Goal: Task Accomplishment & Management: Manage account settings

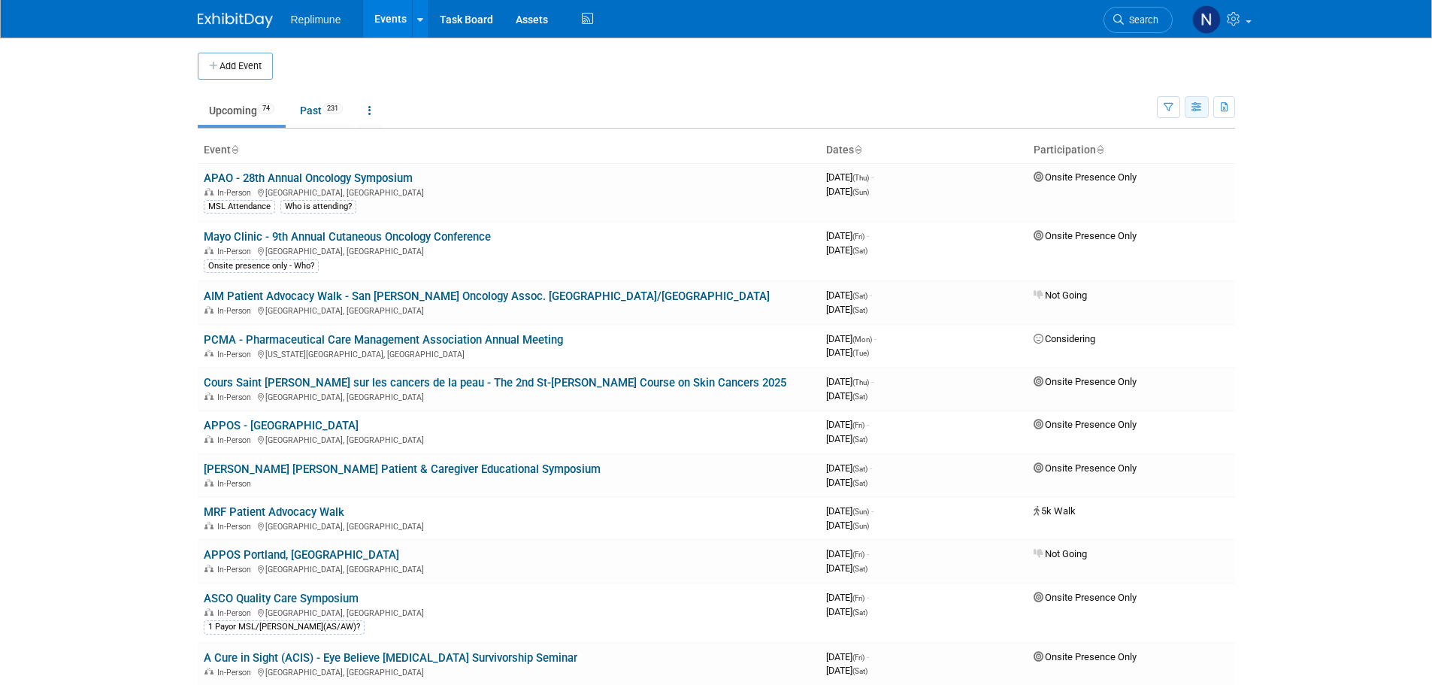
click at [1204, 111] on button "button" at bounding box center [1197, 107] width 24 height 22
click at [1169, 111] on icon "button" at bounding box center [1169, 108] width 10 height 10
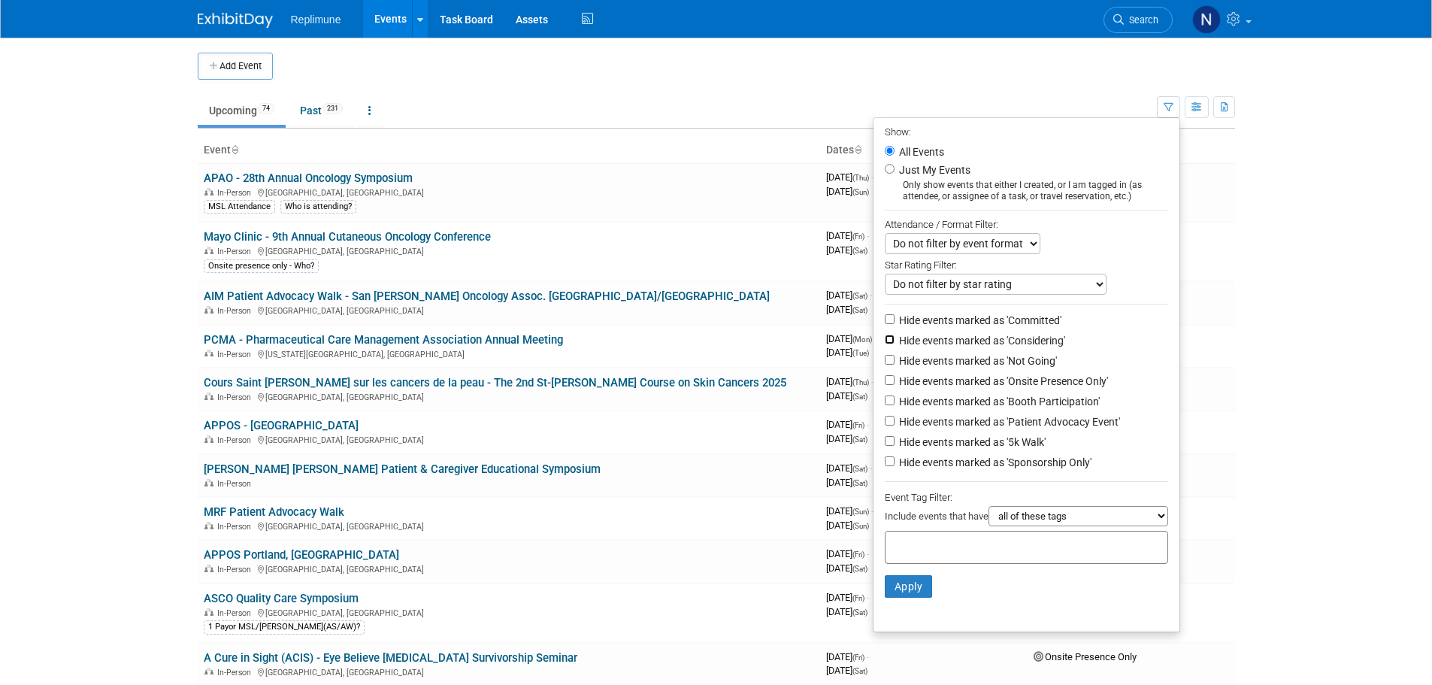
click at [885, 339] on input "Hide events marked as 'Considering'" at bounding box center [890, 340] width 10 height 10
checkbox input "true"
click at [885, 362] on input "Hide events marked as 'Not Going'" at bounding box center [890, 360] width 10 height 10
checkbox input "true"
click at [885, 381] on input "Hide events marked as 'Onsite Presence Only'" at bounding box center [890, 380] width 10 height 10
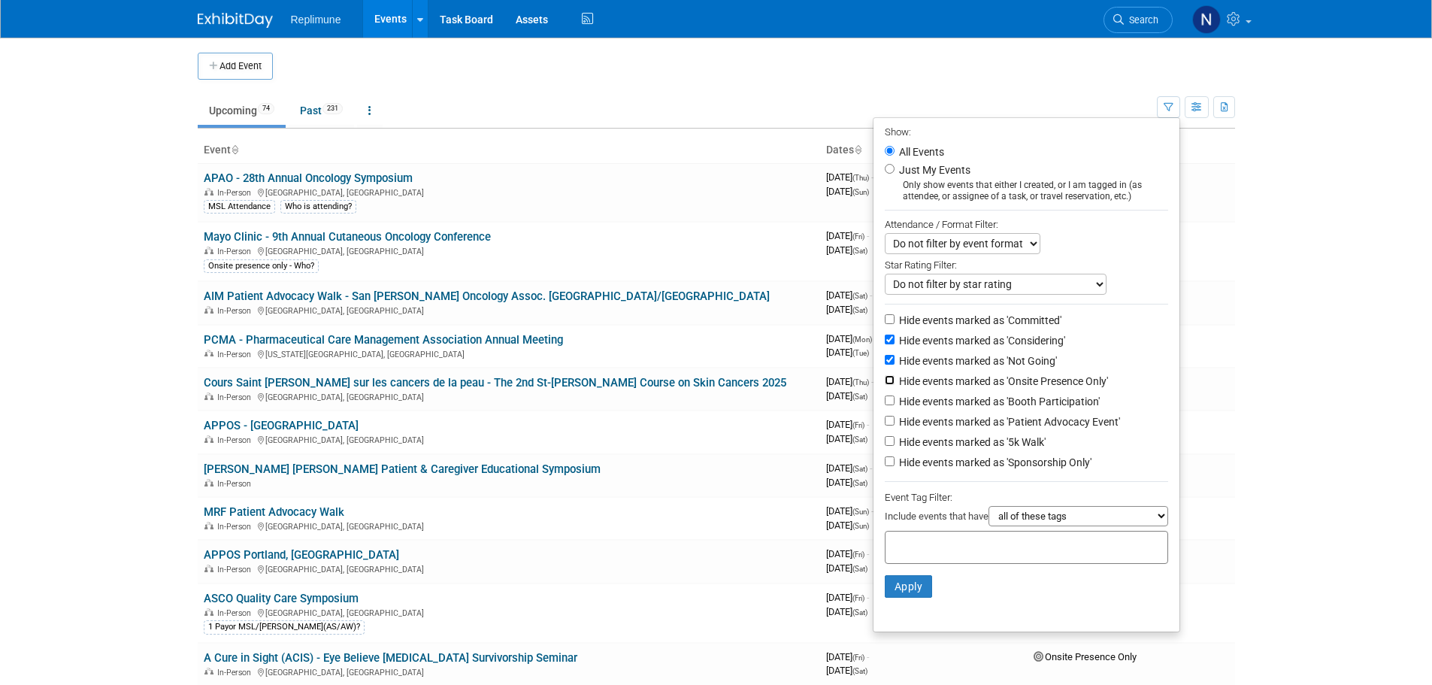
checkbox input "true"
click at [885, 424] on input "Hide events marked as 'Patient Advocacy Event'" at bounding box center [890, 421] width 10 height 10
checkbox input "true"
click at [885, 444] on input "Hide events marked as '5k Walk'" at bounding box center [890, 441] width 10 height 10
checkbox input "true"
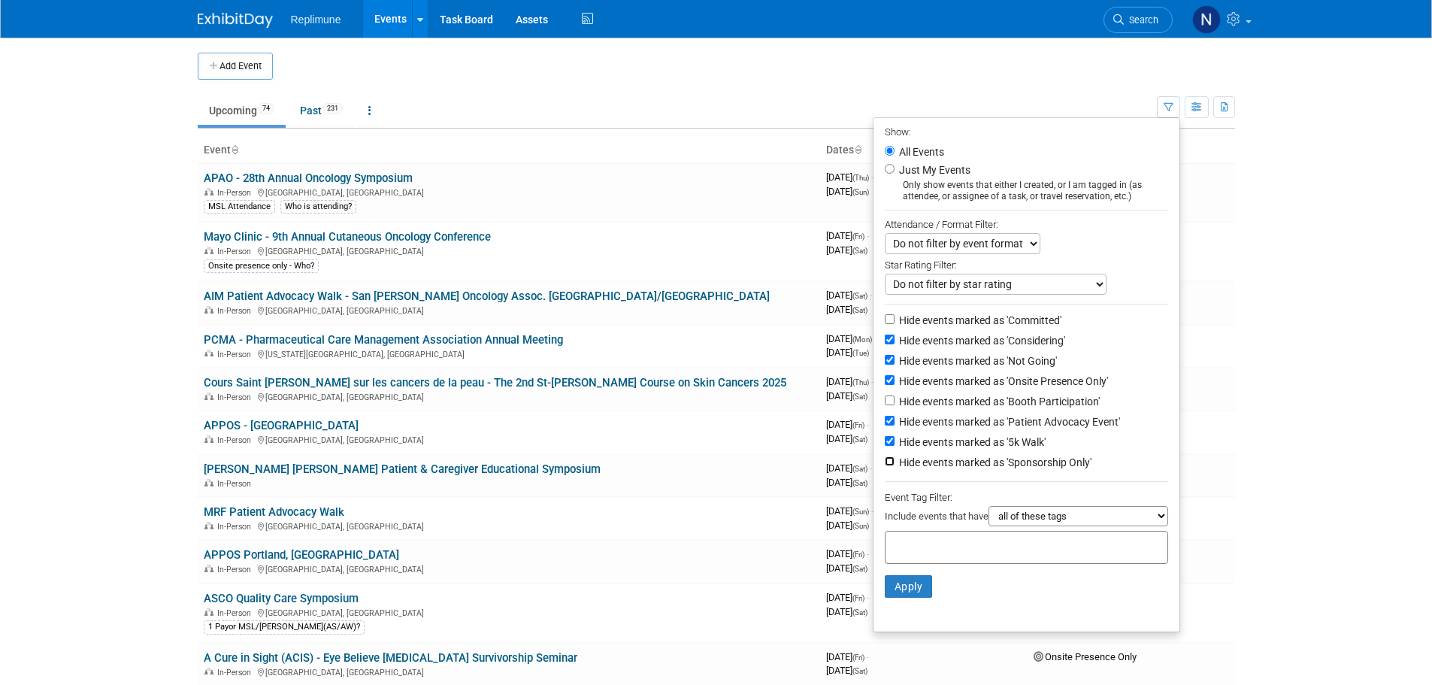
click at [885, 466] on input "Hide events marked as 'Sponsorship Only'" at bounding box center [890, 461] width 10 height 10
checkbox input "true"
click at [898, 598] on button "Apply" at bounding box center [909, 586] width 48 height 23
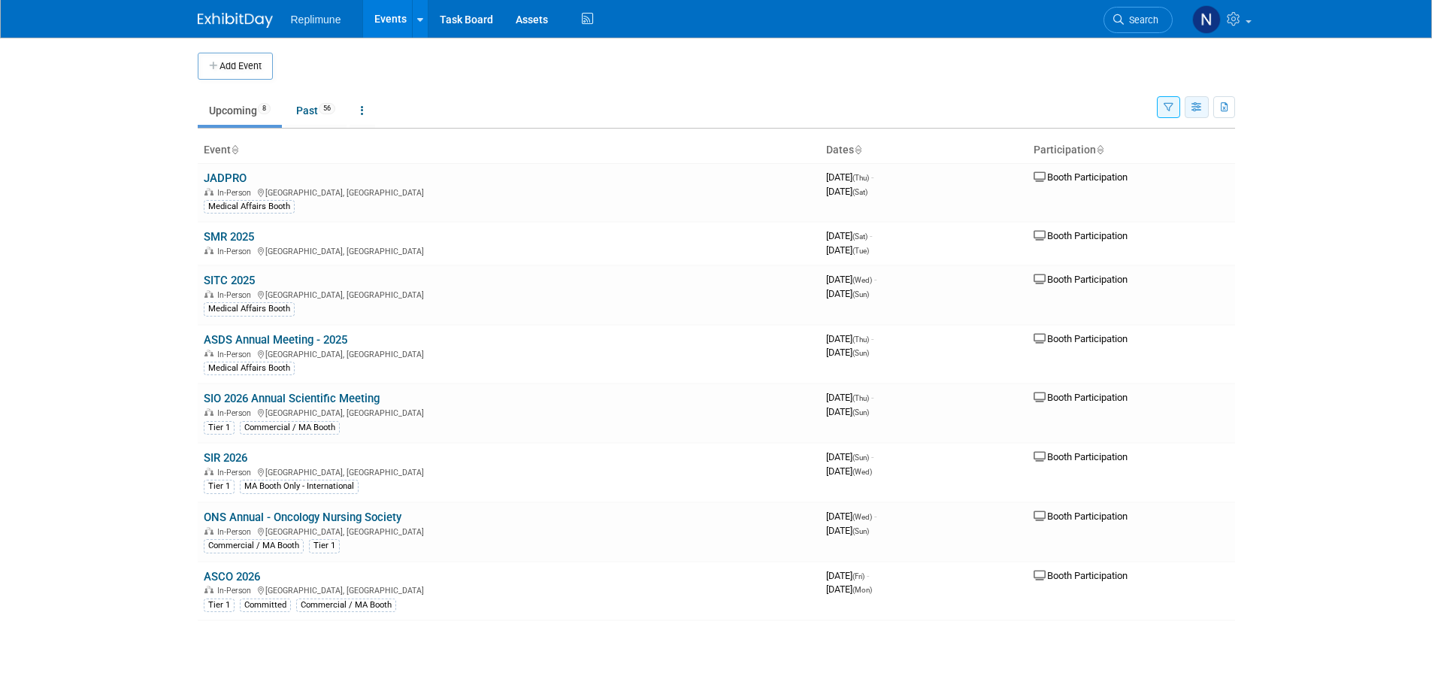
click at [1198, 109] on icon "button" at bounding box center [1197, 108] width 11 height 10
click at [1170, 110] on icon "button" at bounding box center [1169, 108] width 10 height 10
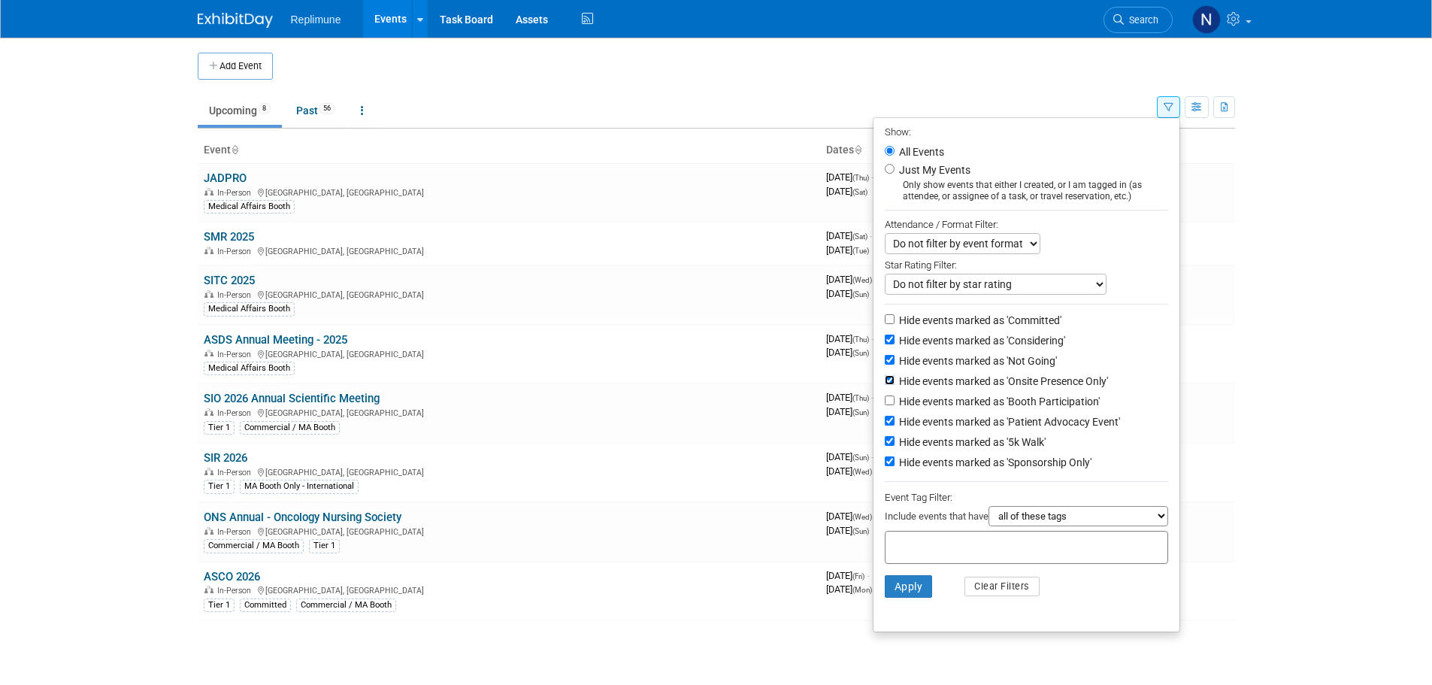
click at [885, 385] on input "Hide events marked as 'Onsite Presence Only'" at bounding box center [890, 380] width 10 height 10
checkbox input "false"
click at [902, 589] on button "Apply" at bounding box center [909, 586] width 48 height 23
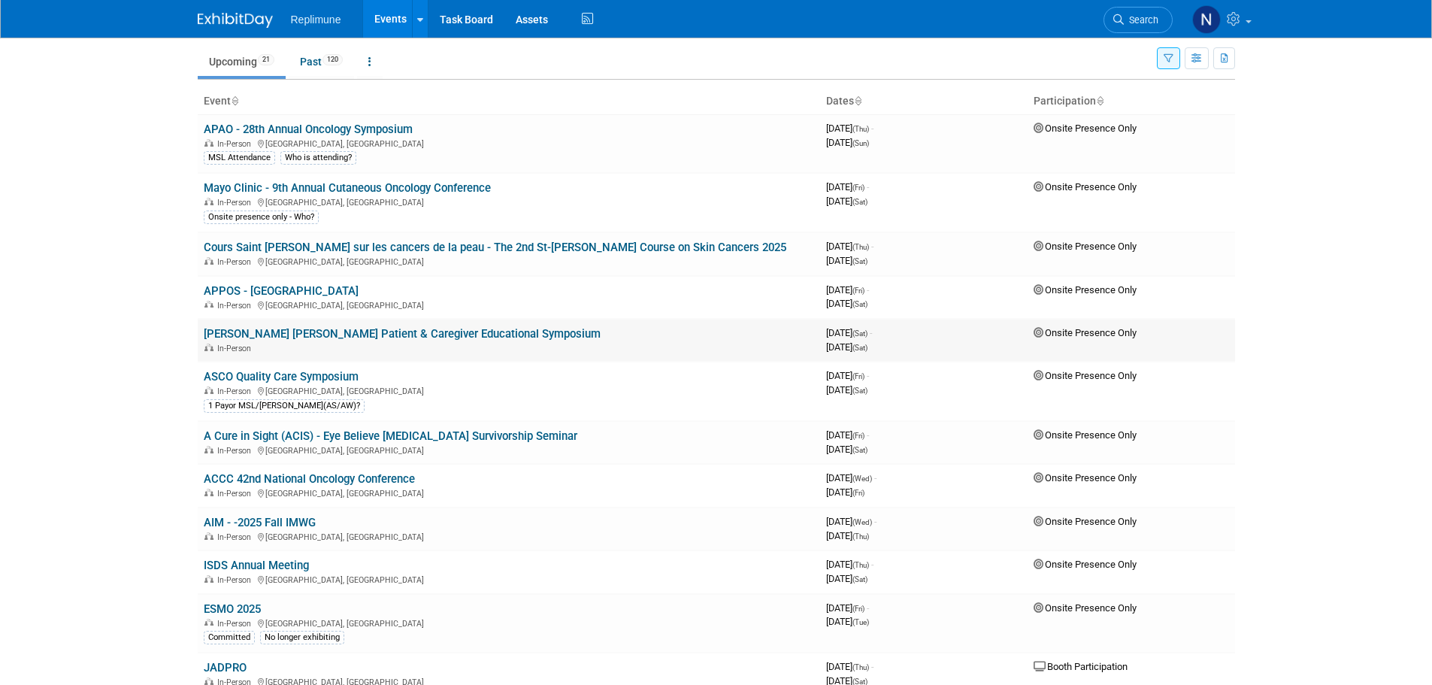
scroll to position [75, 0]
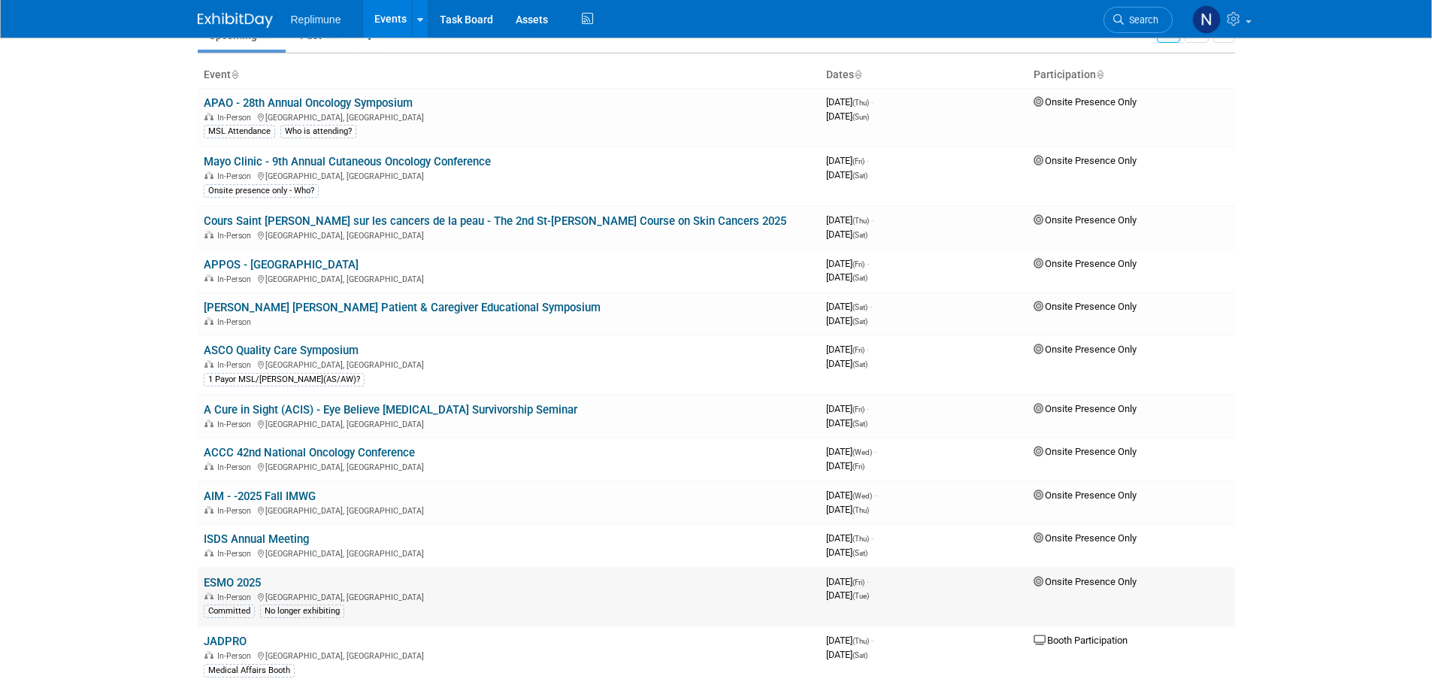
click at [246, 580] on link "ESMO 2025" at bounding box center [232, 583] width 57 height 14
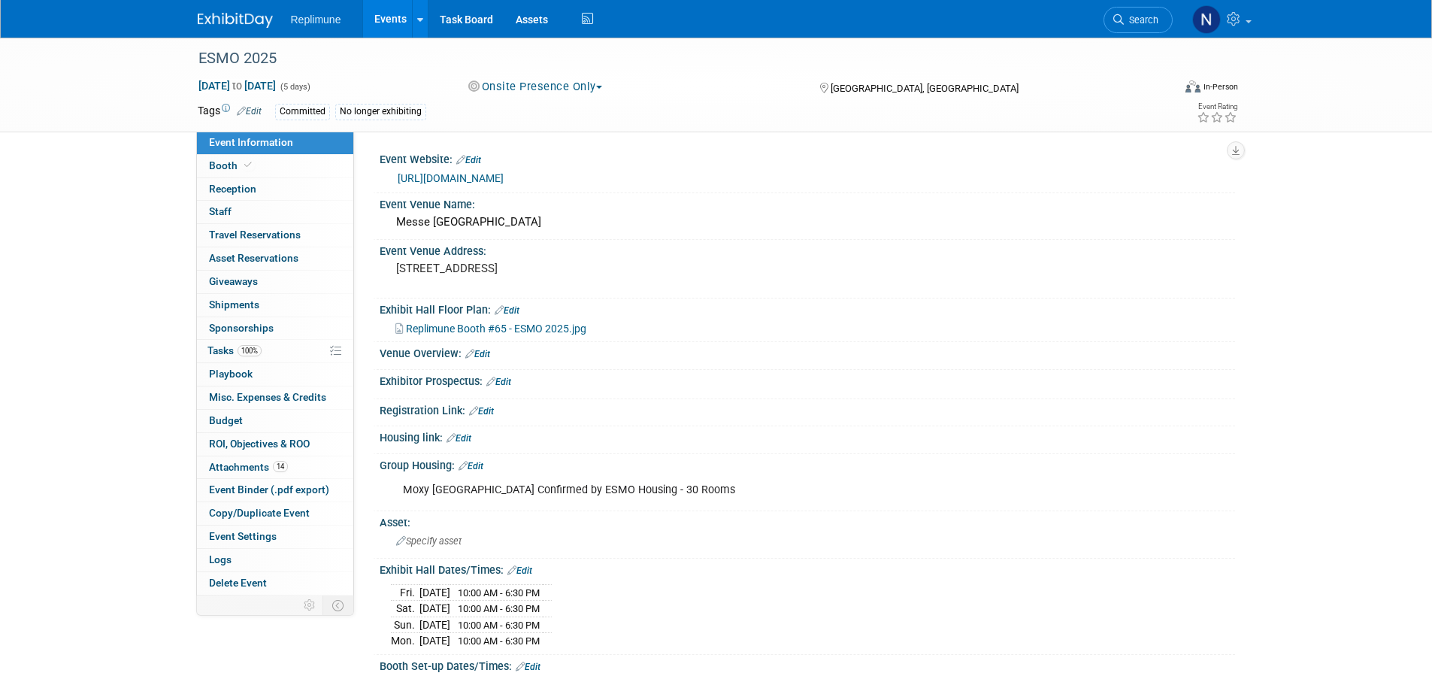
click at [578, 92] on button "Onsite Presence Only" at bounding box center [535, 87] width 145 height 16
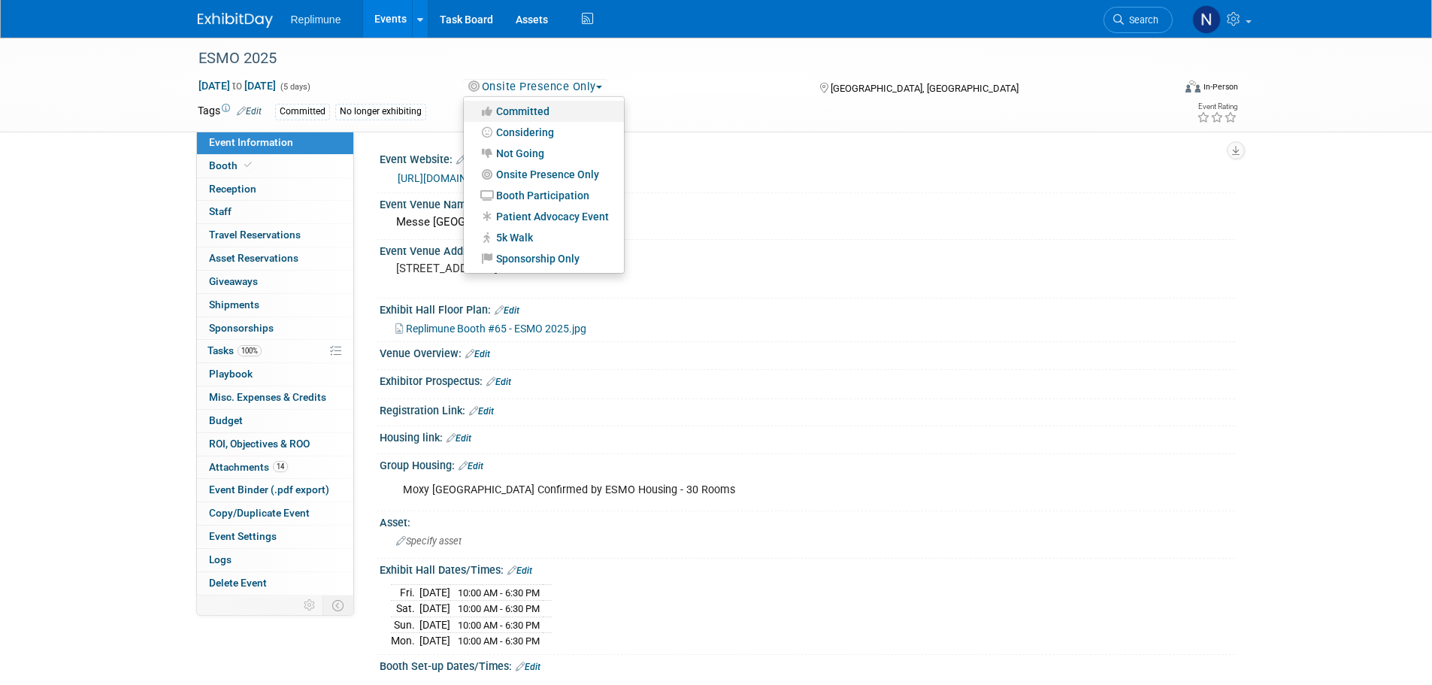
click at [531, 111] on link "Committed" at bounding box center [544, 111] width 160 height 21
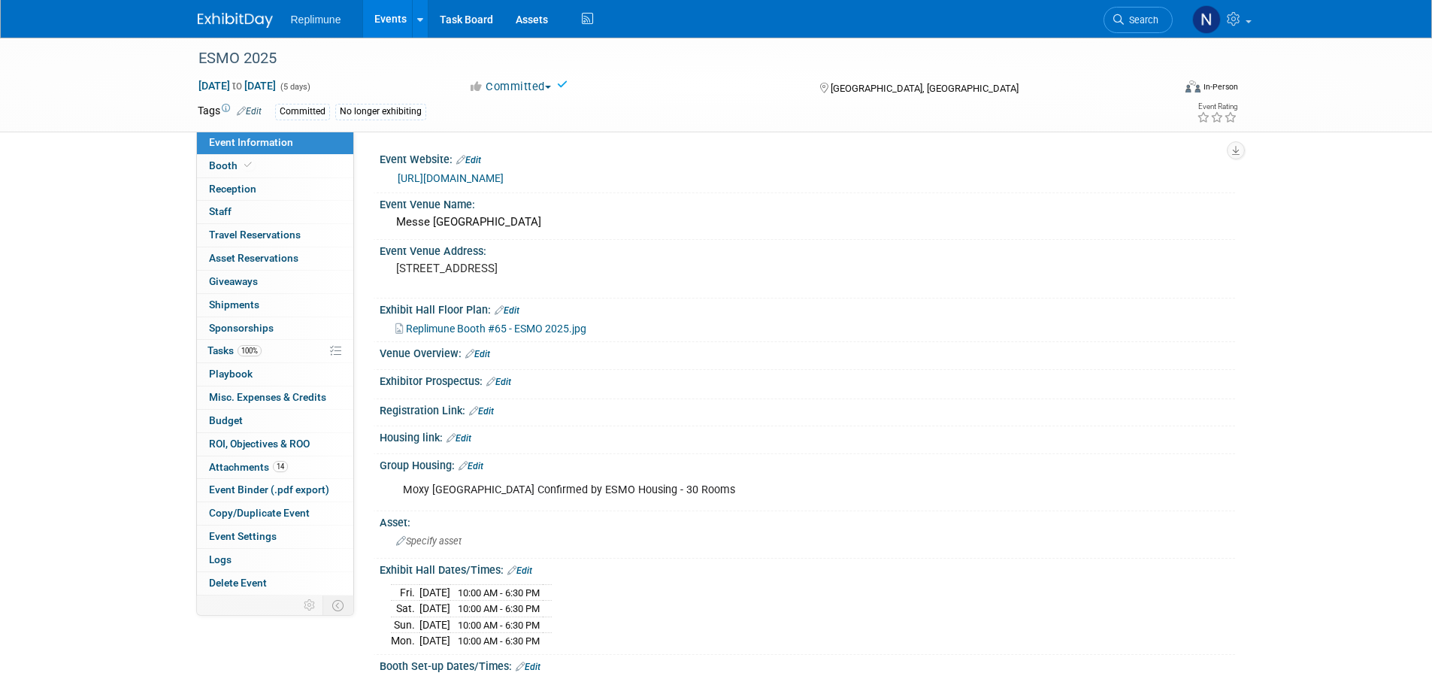
click at [386, 16] on link "Events" at bounding box center [390, 19] width 55 height 38
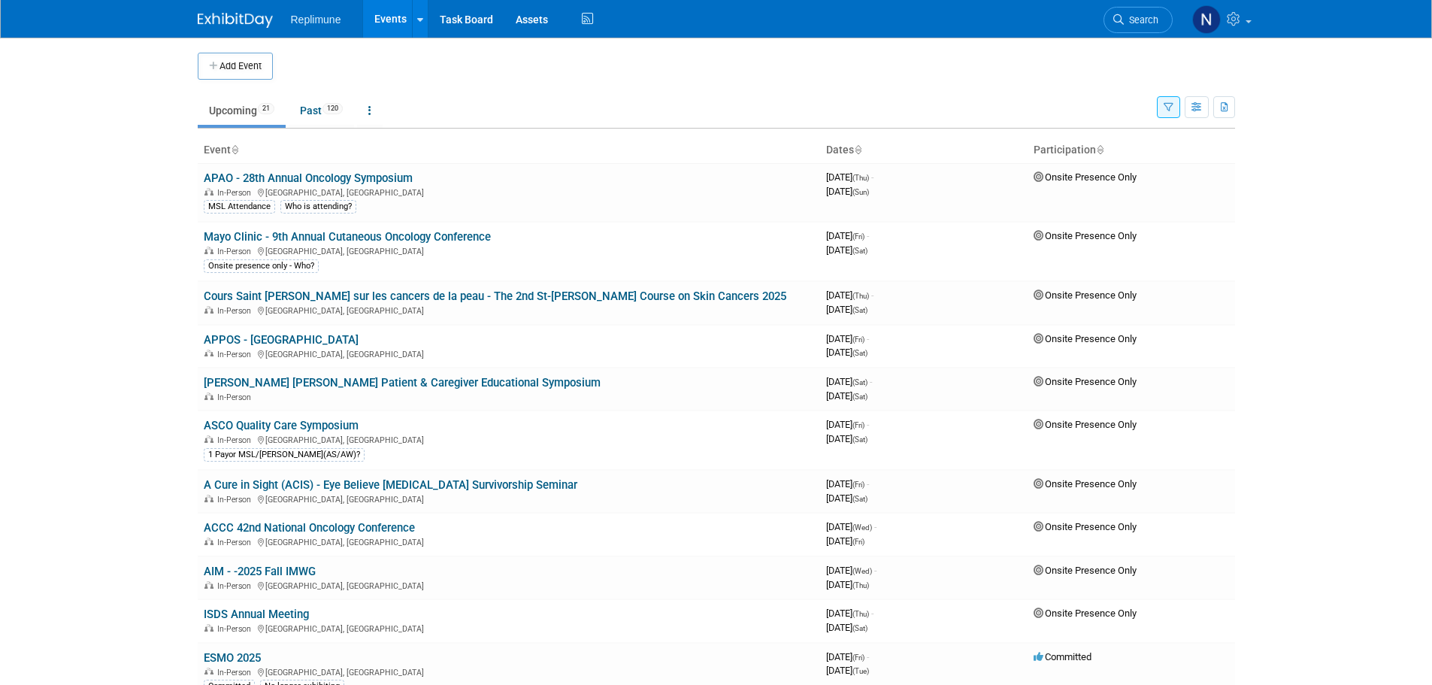
click at [1170, 103] on icon "button" at bounding box center [1169, 108] width 10 height 10
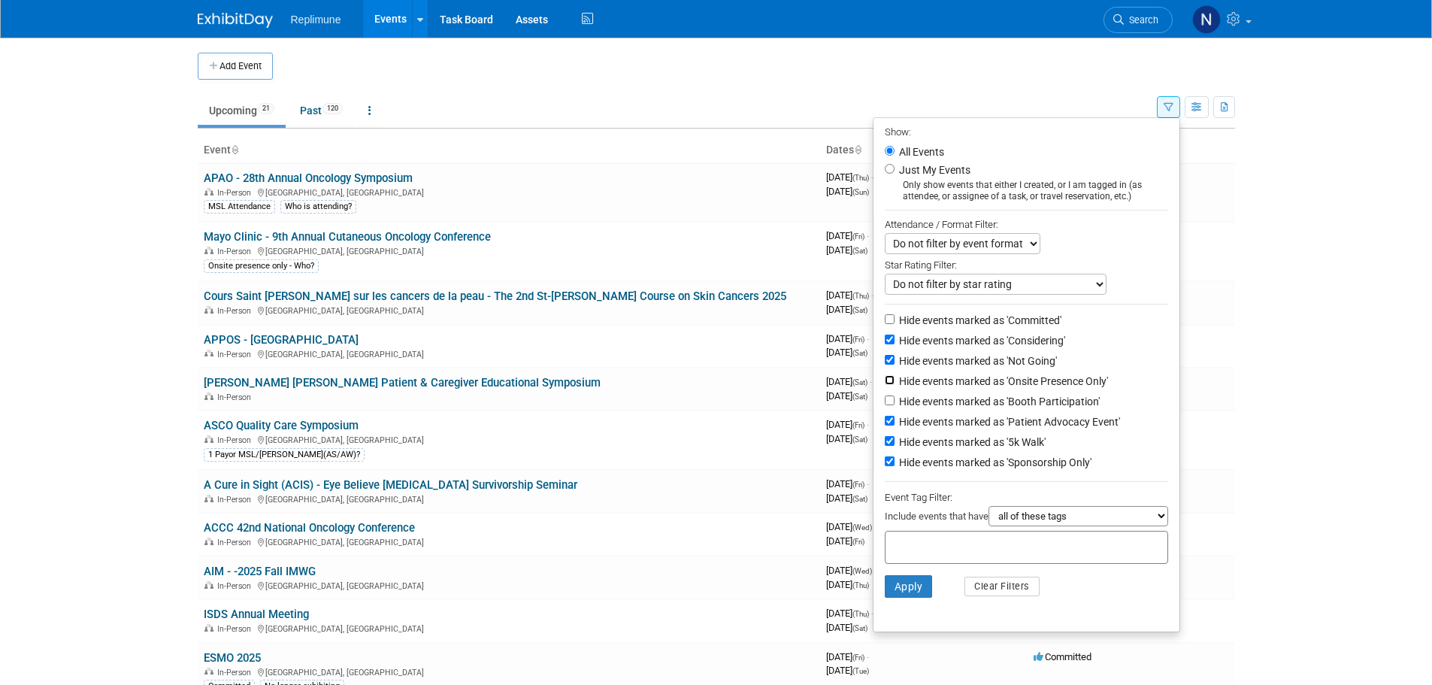
click at [885, 385] on input "Hide events marked as 'Onsite Presence Only'" at bounding box center [890, 380] width 10 height 10
checkbox input "true"
click at [904, 593] on button "Apply" at bounding box center [909, 586] width 48 height 23
